Goal: Transaction & Acquisition: Purchase product/service

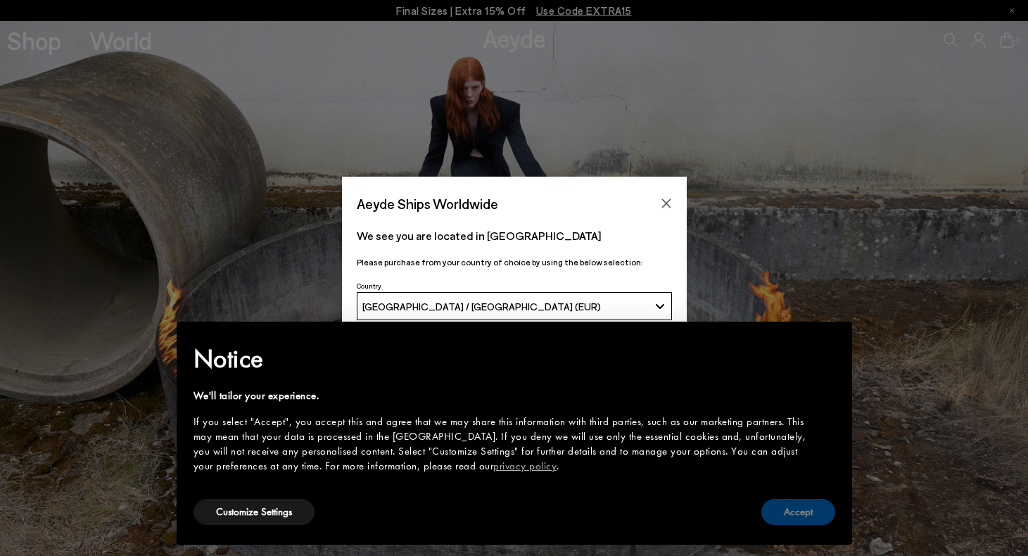
click at [788, 505] on button "Accept" at bounding box center [798, 512] width 74 height 26
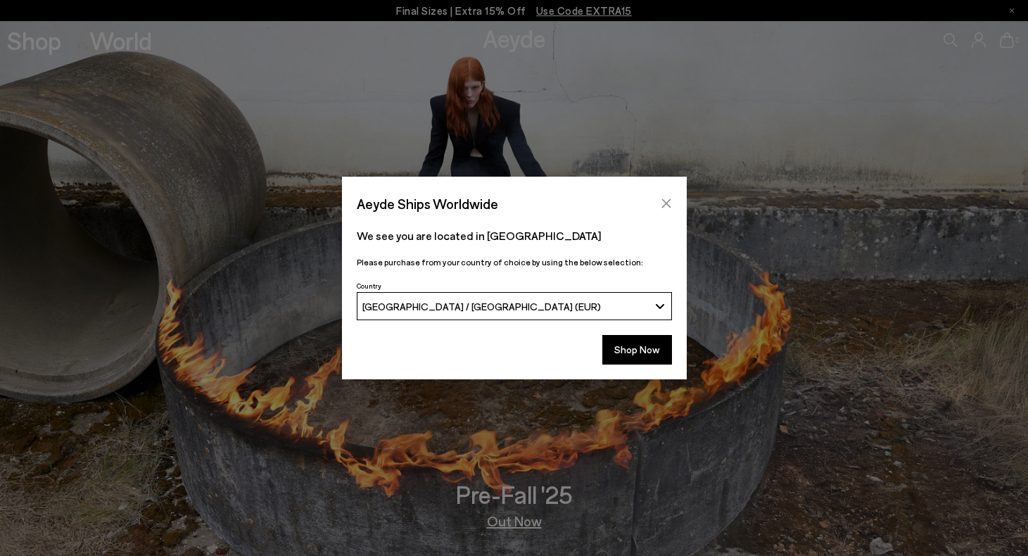
click at [664, 205] on icon "Close" at bounding box center [666, 203] width 9 height 9
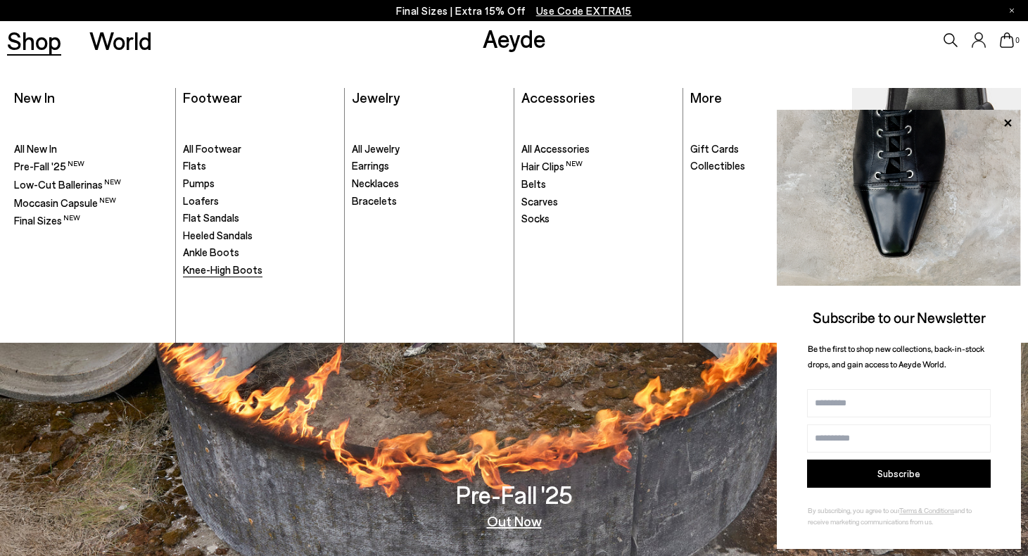
click at [227, 263] on span "Knee-High Boots" at bounding box center [223, 269] width 80 height 13
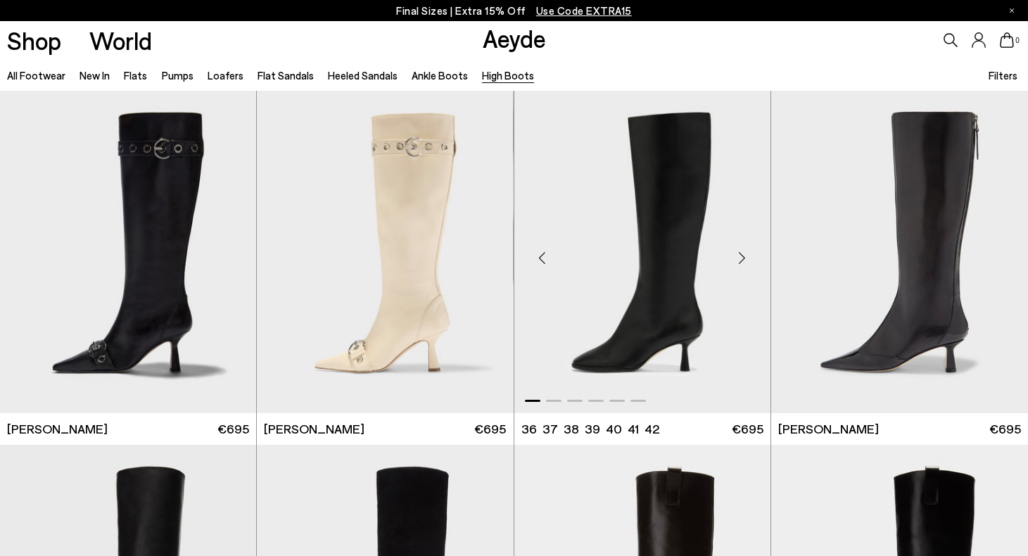
click at [747, 253] on div "Next slide" at bounding box center [742, 257] width 42 height 42
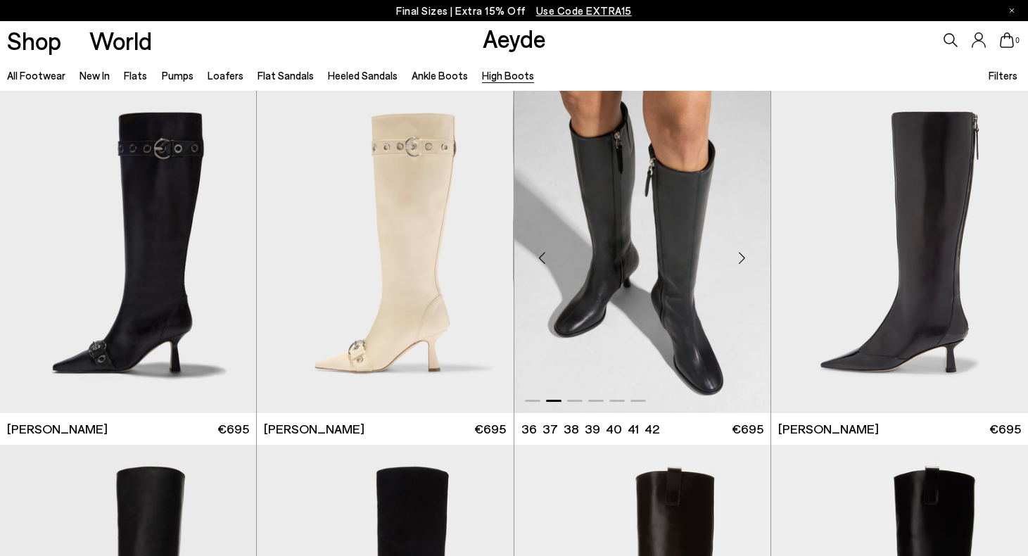
click at [747, 253] on div "Next slide" at bounding box center [742, 257] width 42 height 42
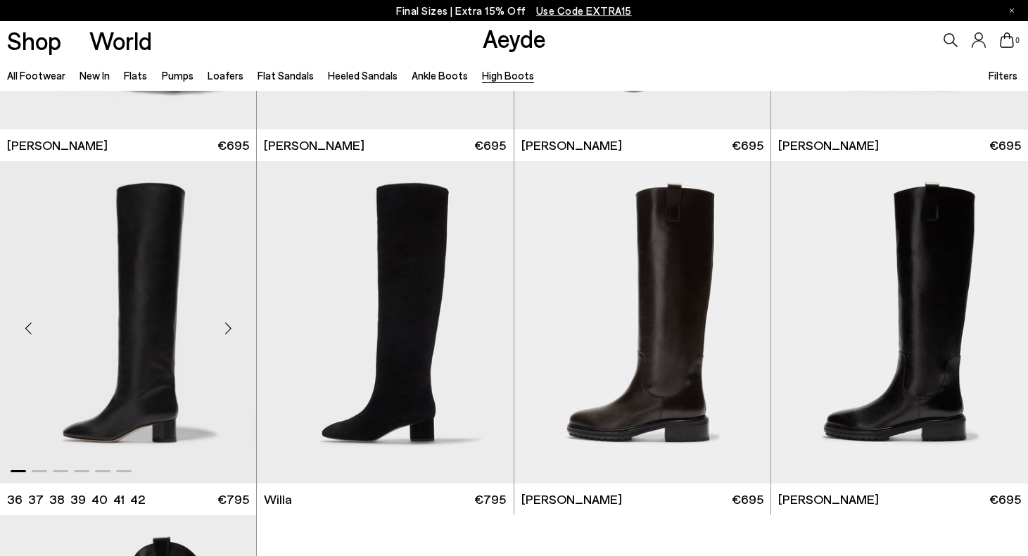
scroll to position [278, 0]
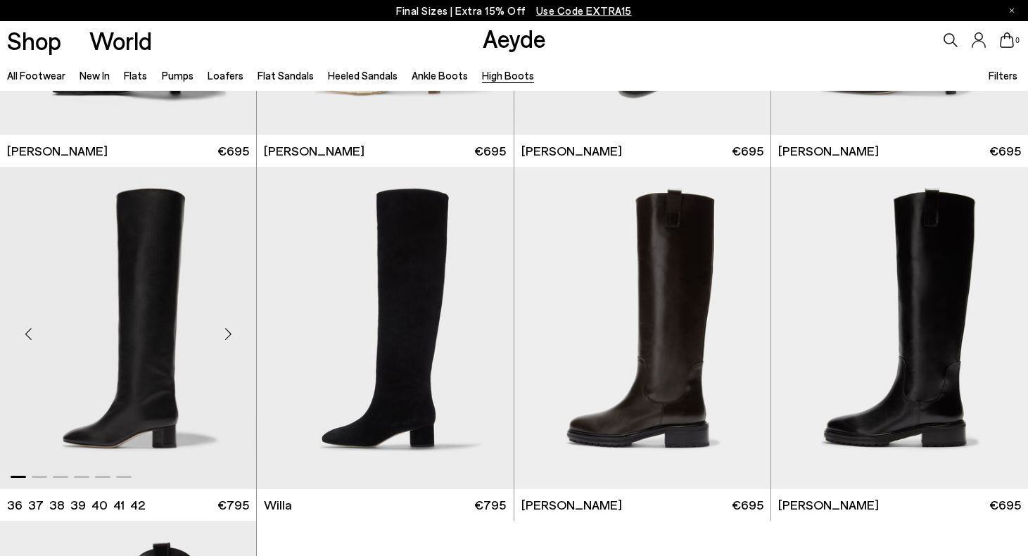
click at [230, 341] on div "Next slide" at bounding box center [228, 333] width 42 height 42
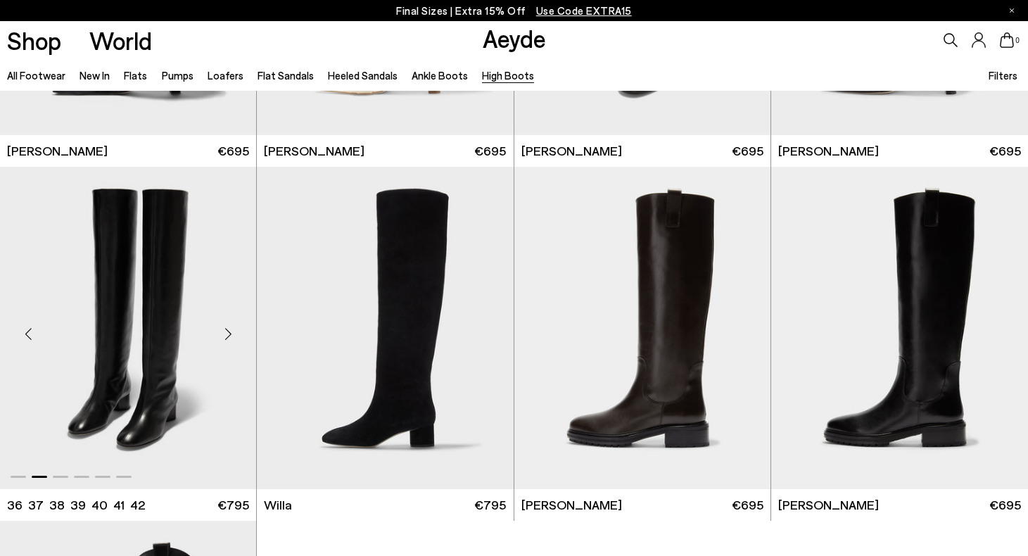
click at [229, 339] on div "Next slide" at bounding box center [228, 333] width 42 height 42
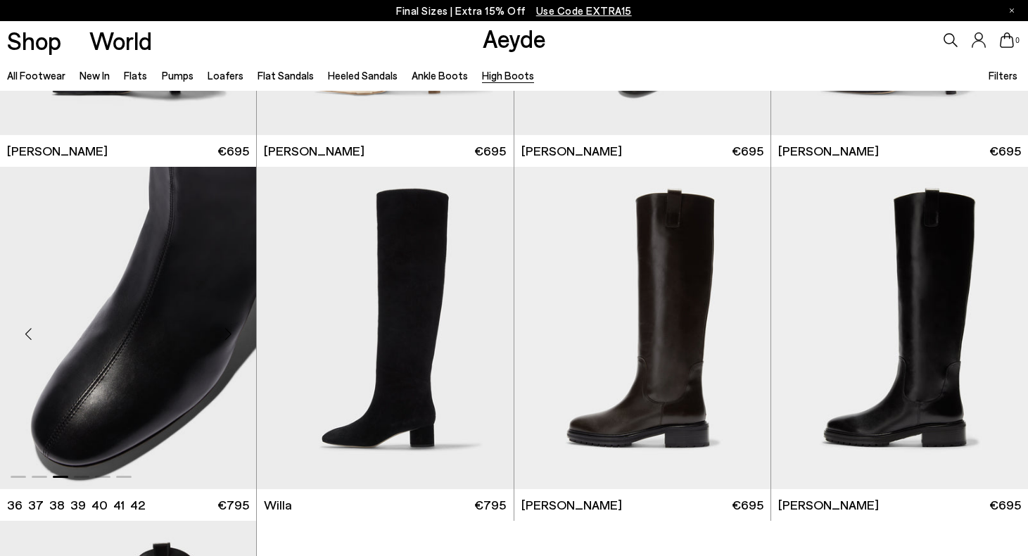
click at [229, 339] on div "Next slide" at bounding box center [228, 333] width 42 height 42
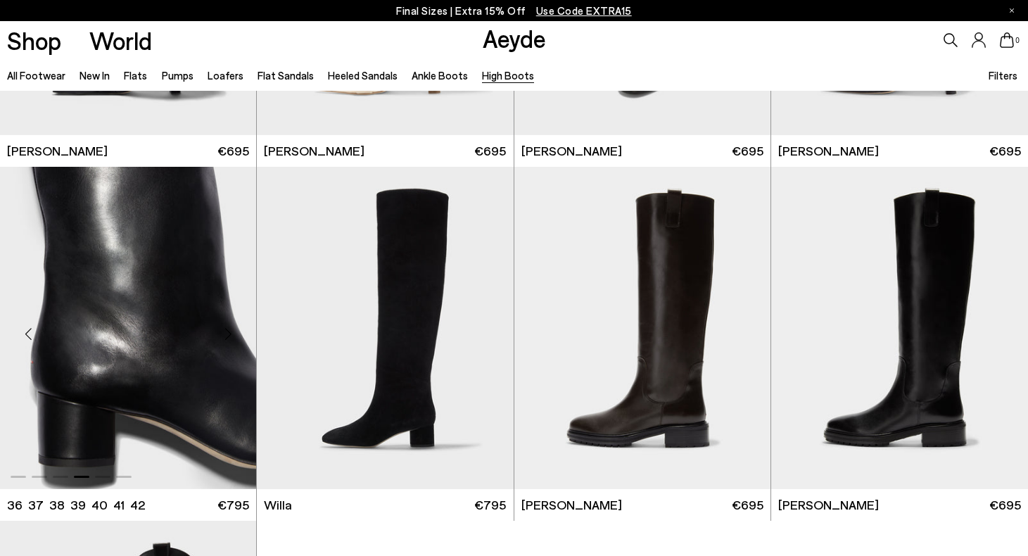
click at [229, 339] on div "Next slide" at bounding box center [228, 333] width 42 height 42
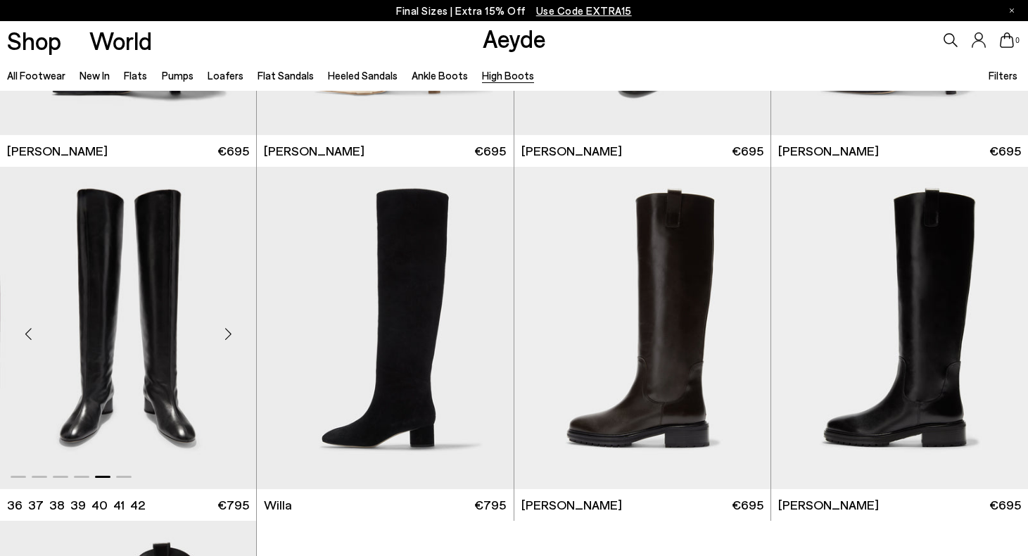
click at [229, 339] on div "Next slide" at bounding box center [228, 333] width 42 height 42
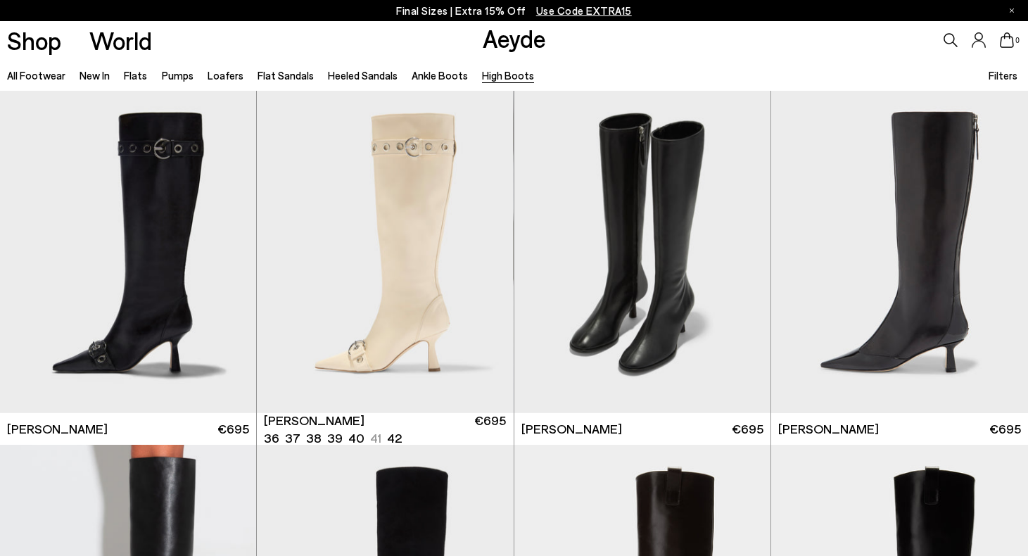
scroll to position [0, 0]
